Goal: Find specific fact: Find contact information

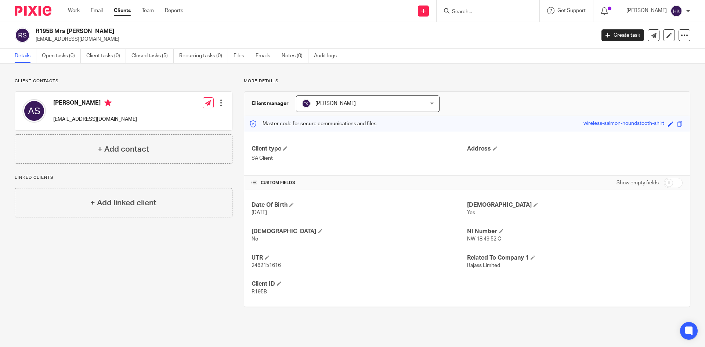
click at [492, 14] on input "Search" at bounding box center [484, 12] width 66 height 7
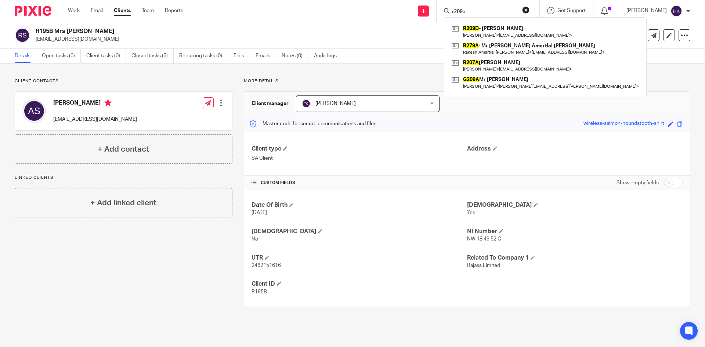
drag, startPoint x: 483, startPoint y: 12, endPoint x: 459, endPoint y: 21, distance: 25.3
click at [459, 15] on div "r209a R209D - Havi Kam Patel Havi Kam Patel < kp1975uk@yahoo.com > R279A - Mr R…" at bounding box center [487, 10] width 86 height 9
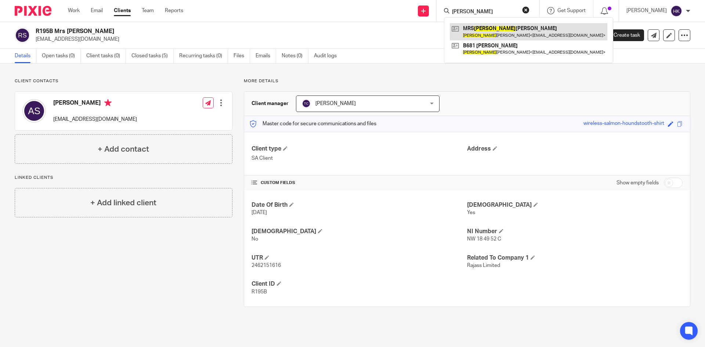
type input "rupal"
click at [487, 31] on link at bounding box center [528, 31] width 157 height 17
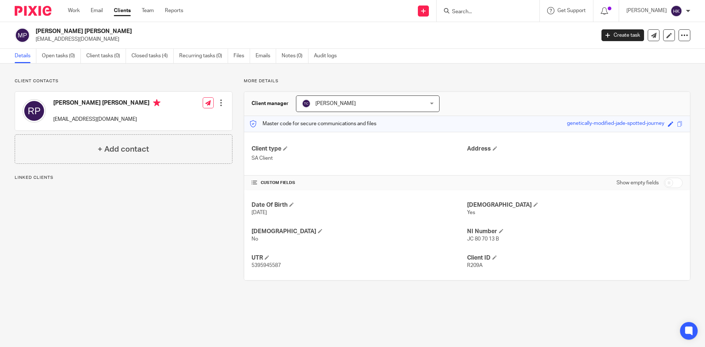
drag, startPoint x: 34, startPoint y: 42, endPoint x: 91, endPoint y: 44, distance: 56.5
click at [91, 44] on div "[PERSON_NAME] [PERSON_NAME] [EMAIL_ADDRESS][DOMAIN_NAME] Create task Update fro…" at bounding box center [352, 35] width 705 height 27
copy p "[EMAIL_ADDRESS][DOMAIN_NAME]"
click at [490, 11] on input "Search" at bounding box center [484, 12] width 66 height 7
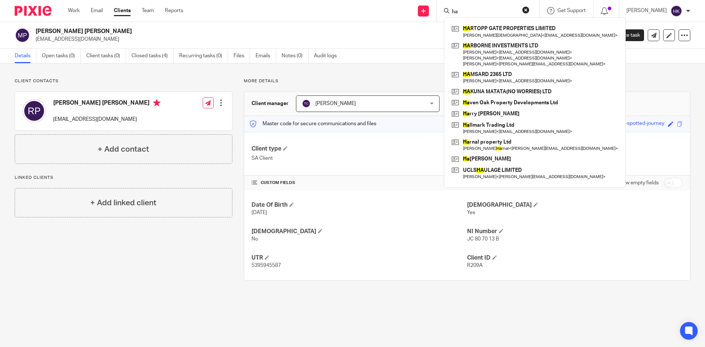
type input "h"
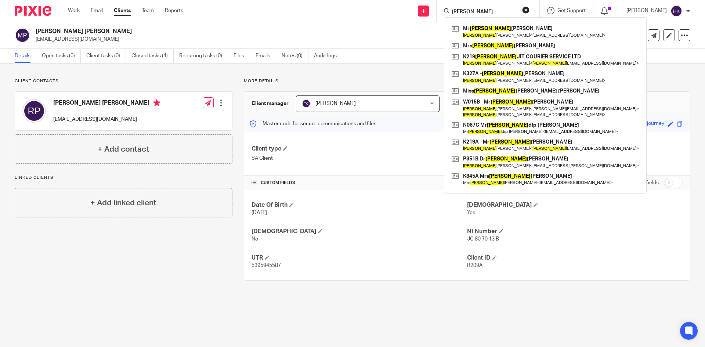
type input "kamal"
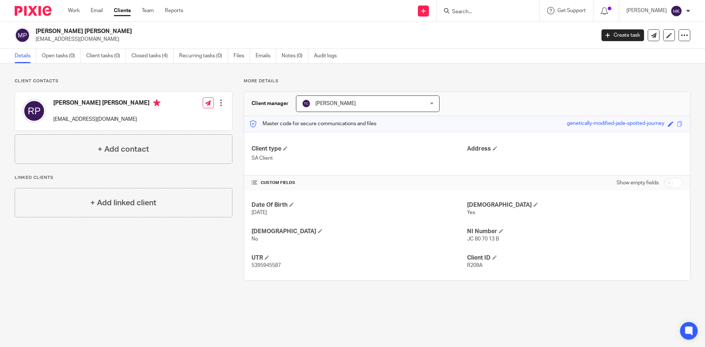
click at [481, 11] on input "Search" at bounding box center [484, 12] width 66 height 7
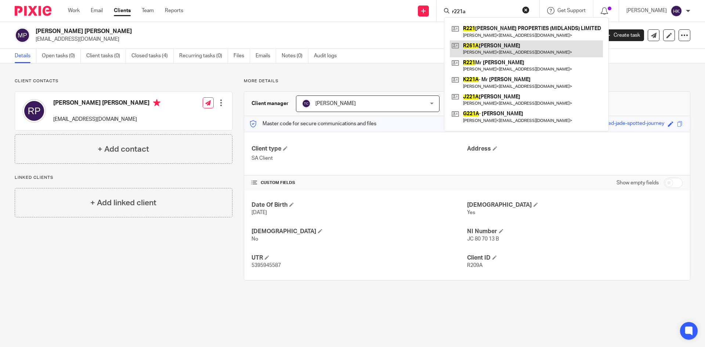
type input "r221a"
click at [499, 49] on link at bounding box center [526, 48] width 153 height 17
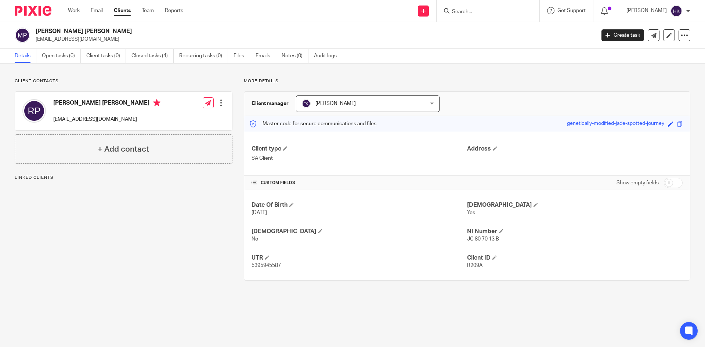
click at [485, 11] on input "Search" at bounding box center [484, 12] width 66 height 7
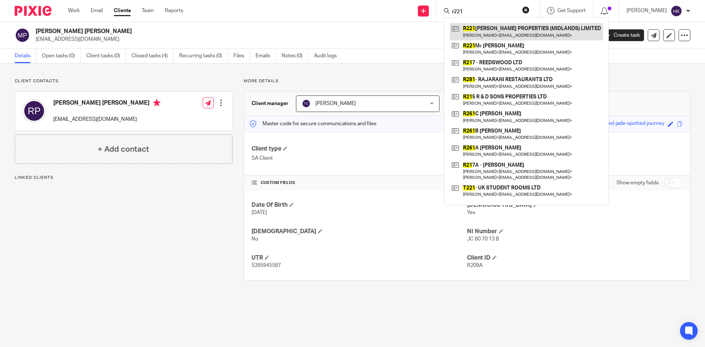
type input "r221"
click at [487, 32] on link at bounding box center [526, 31] width 153 height 17
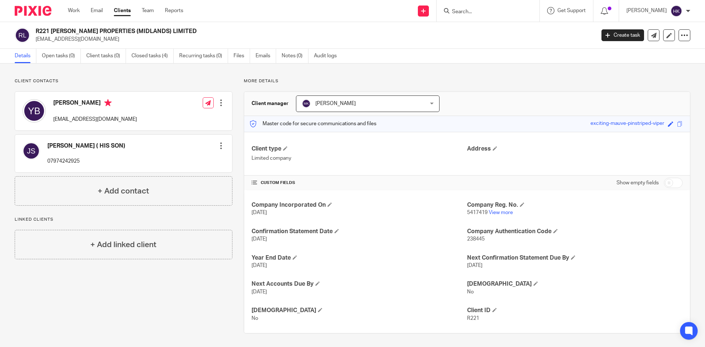
drag, startPoint x: 35, startPoint y: 41, endPoint x: 99, endPoint y: 42, distance: 63.9
click at [99, 42] on div "R221 [PERSON_NAME] PROPERTIES (MIDLANDS) LIMITED [EMAIL_ADDRESS][DOMAIN_NAME]" at bounding box center [302, 35] width 575 height 15
copy p "[EMAIL_ADDRESS][DOMAIN_NAME]"
click at [489, 10] on input "Search" at bounding box center [484, 12] width 66 height 7
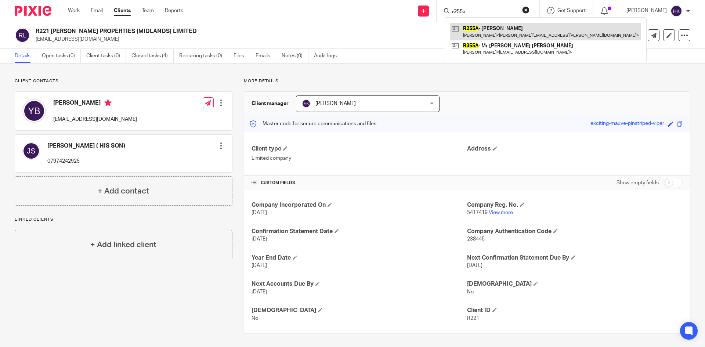
type input "r255a"
click at [495, 35] on link at bounding box center [545, 31] width 191 height 17
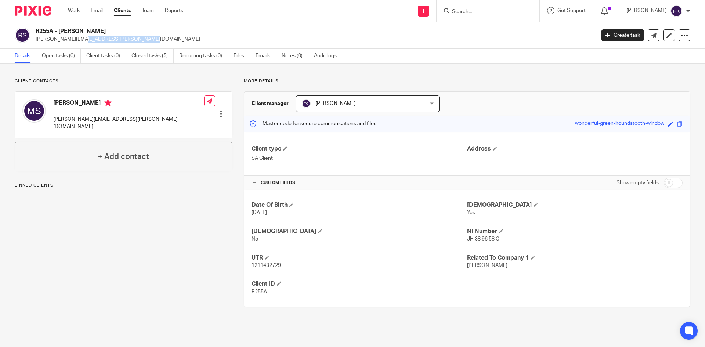
drag, startPoint x: 34, startPoint y: 42, endPoint x: 94, endPoint y: 45, distance: 59.9
click at [94, 45] on div "R255A - [PERSON_NAME] Sohal [EMAIL_ADDRESS][PERSON_NAME][DOMAIN_NAME] Create ta…" at bounding box center [352, 35] width 705 height 27
copy p "[PERSON_NAME][EMAIL_ADDRESS][PERSON_NAME][DOMAIN_NAME]"
